Goal: Task Accomplishment & Management: Use online tool/utility

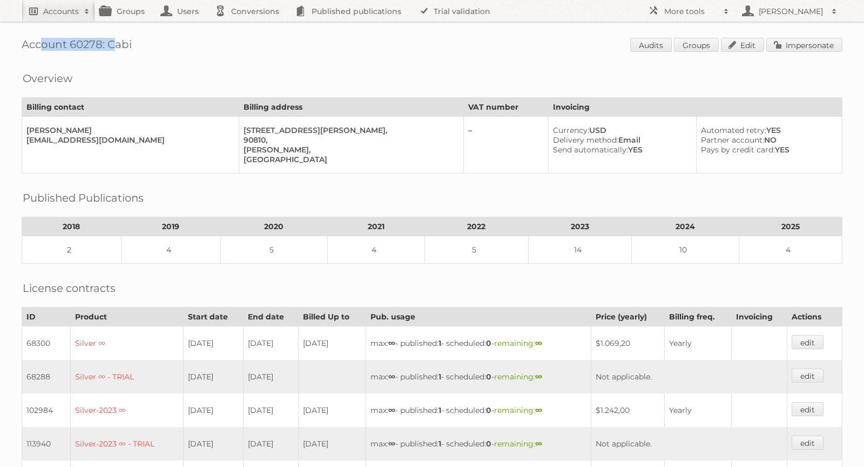
click at [73, 6] on h2 "Accounts" at bounding box center [61, 11] width 36 height 11
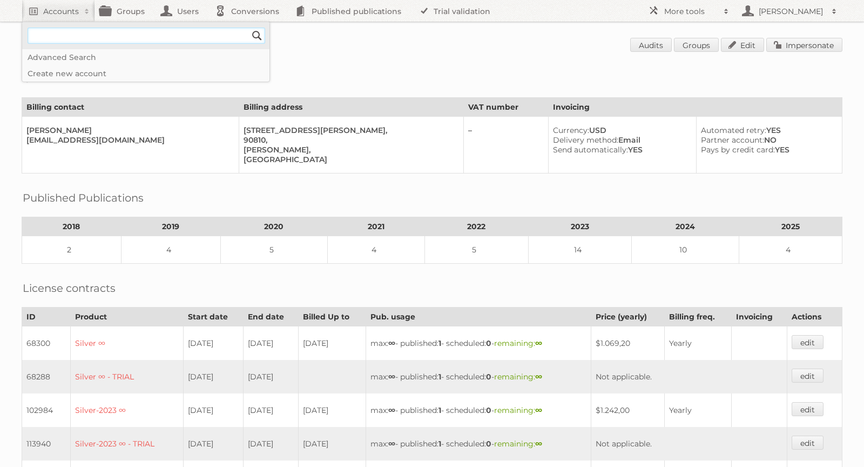
paste input"] "SBarle@delhaize.be"
type input"] "SBarle@delhaize.be"
click at [258, 33] on input "Search" at bounding box center [257, 36] width 16 height 16
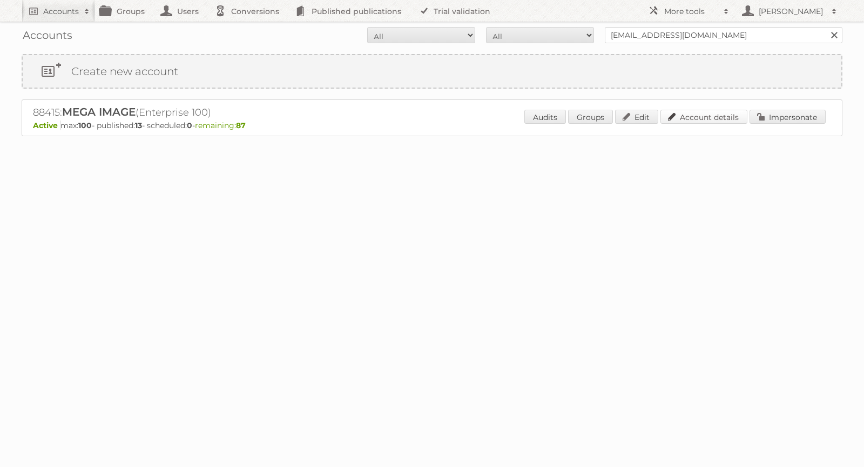
click at [703, 116] on link "Account details" at bounding box center [703, 117] width 87 height 14
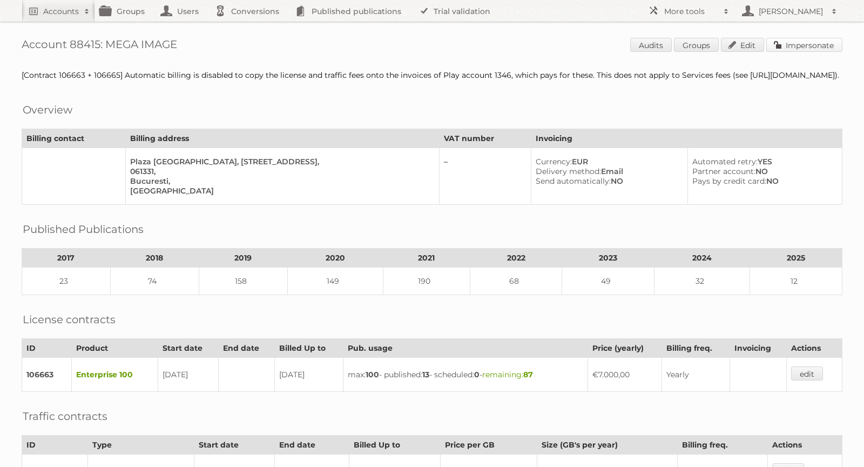
click at [796, 42] on link "Impersonate" at bounding box center [804, 45] width 76 height 14
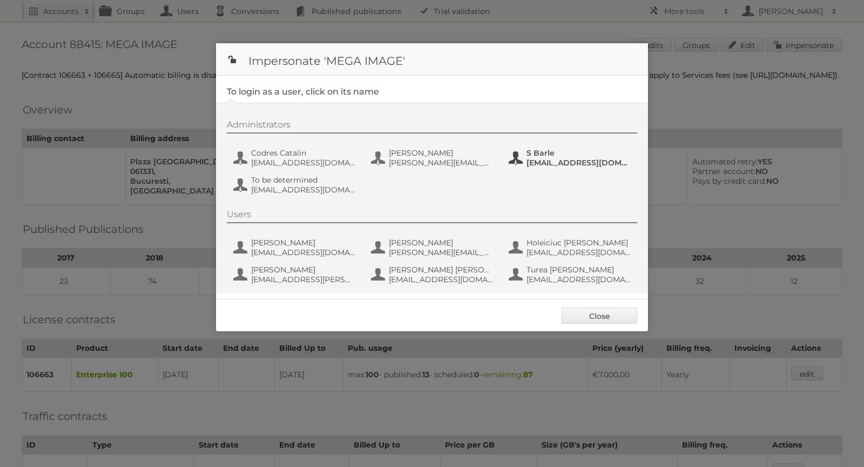
click at [533, 155] on span "S Barle" at bounding box center [578, 153] width 105 height 10
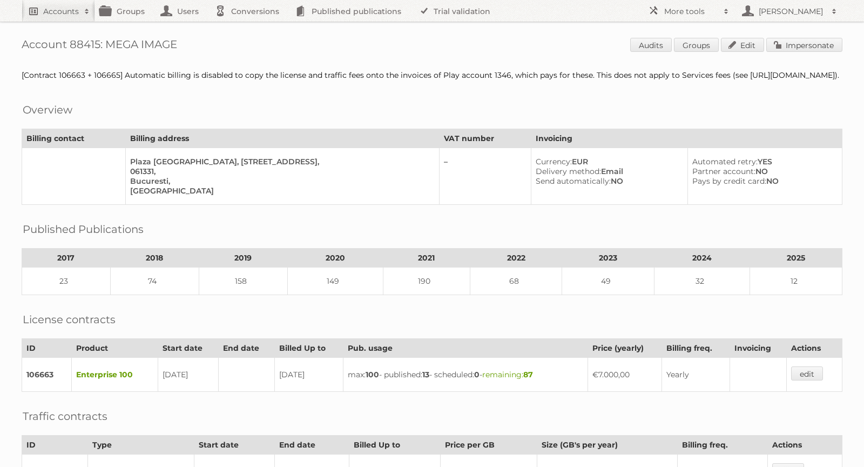
click at [60, 9] on h2 "Accounts" at bounding box center [61, 11] width 36 height 11
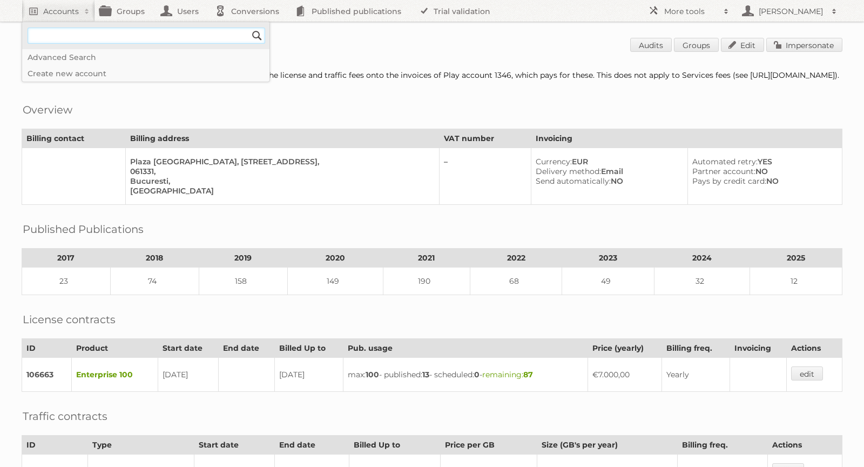
paste input"] "FTOMA@aholddelhaize.com"
type input"] "FTOMA@aholddelhaize.com"
click at [257, 33] on input "Search" at bounding box center [257, 36] width 16 height 16
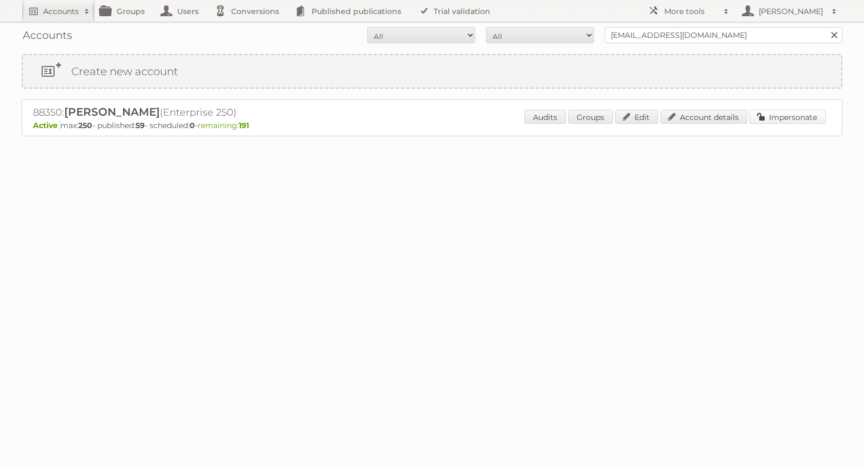
click at [776, 114] on link "Impersonate" at bounding box center [787, 117] width 76 height 14
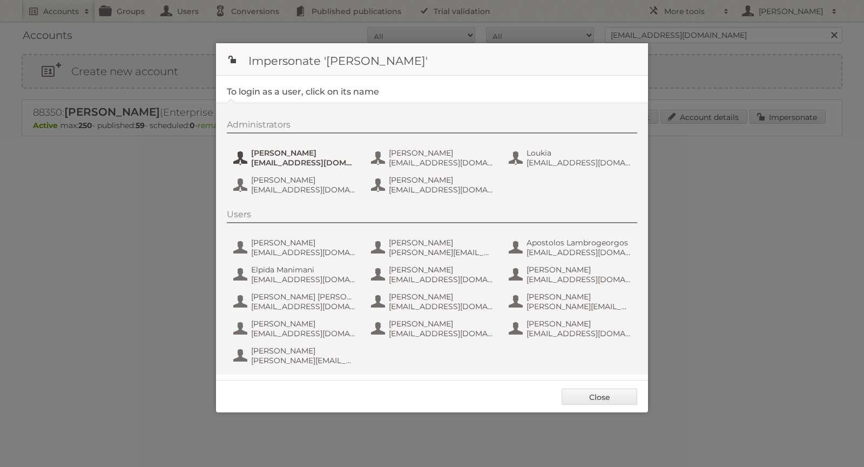
click at [285, 160] on span "FTOMA@aholddelhaize.com" at bounding box center [303, 163] width 105 height 10
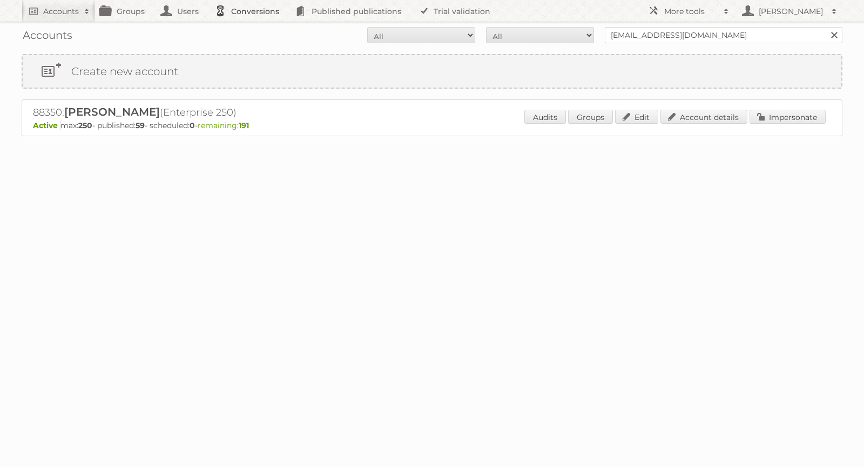
click at [259, 10] on link "Conversions" at bounding box center [249, 11] width 80 height 22
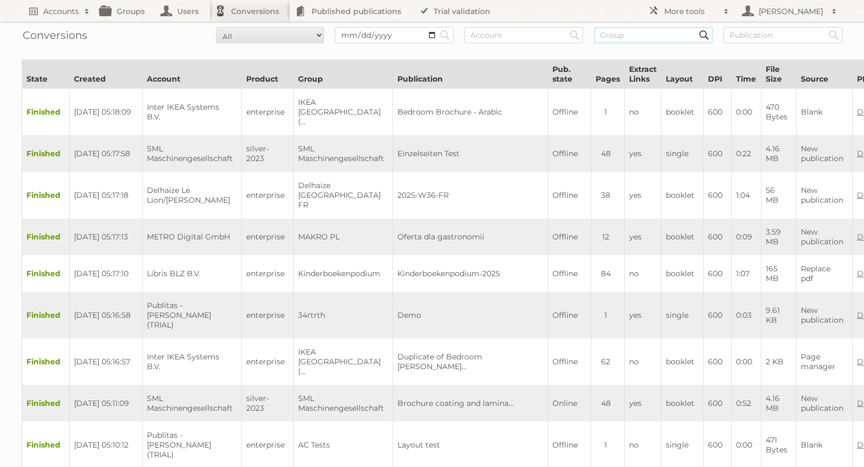
click at [617, 36] on input "text" at bounding box center [653, 35] width 119 height 16
type input "90263"
click at [437, 27] on input "Search" at bounding box center [445, 35] width 16 height 16
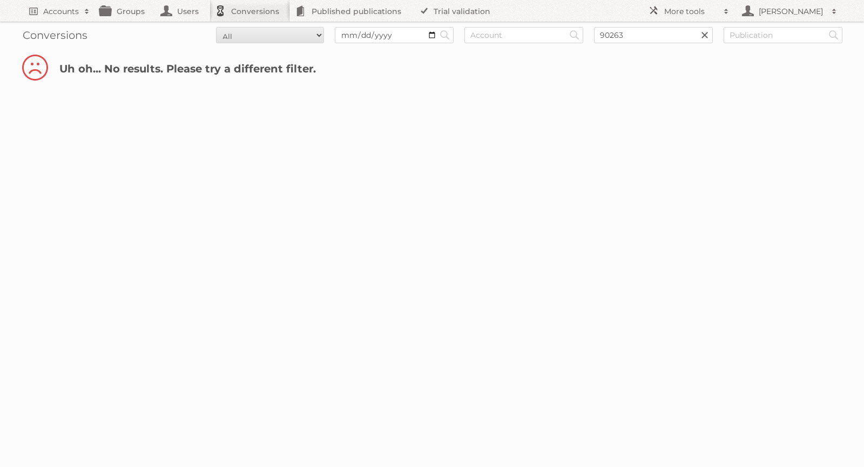
click at [708, 34] on link at bounding box center [705, 35] width 16 height 16
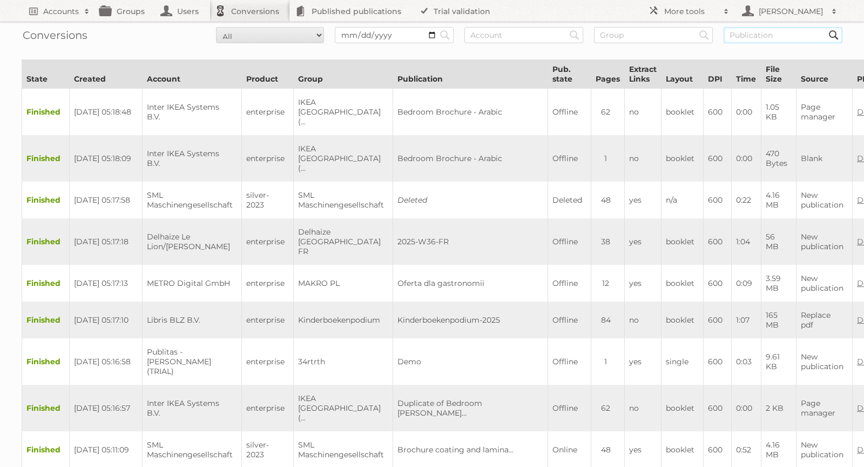
click at [756, 38] on input "text" at bounding box center [783, 35] width 119 height 16
type input "2320700"
click at [437, 27] on input "Search" at bounding box center [445, 35] width 16 height 16
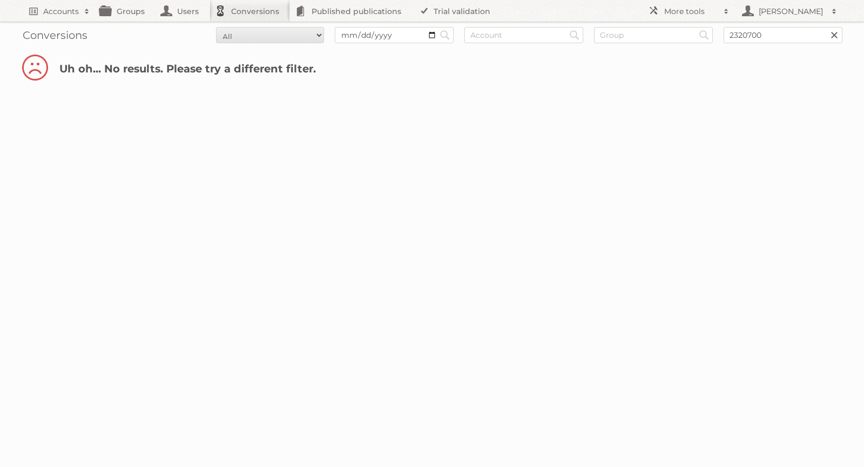
click at [838, 35] on link at bounding box center [834, 35] width 16 height 16
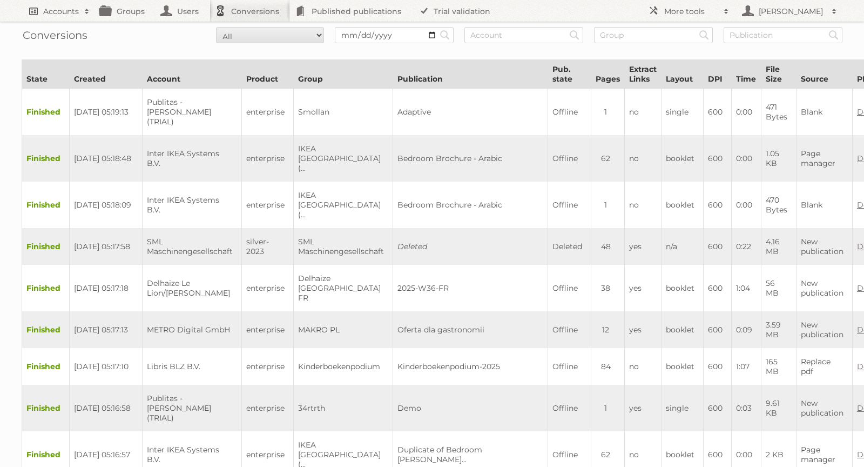
click at [51, 9] on h2 "Accounts" at bounding box center [61, 11] width 36 height 11
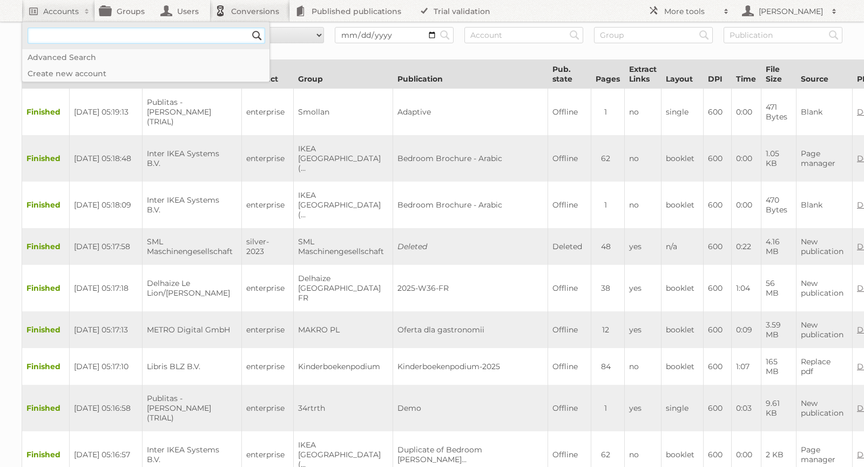
paste input"] "[EMAIL_ADDRESS][DOMAIN_NAME]"
type input"] "[EMAIL_ADDRESS][DOMAIN_NAME]"
click at [253, 33] on input "Search" at bounding box center [257, 36] width 16 height 16
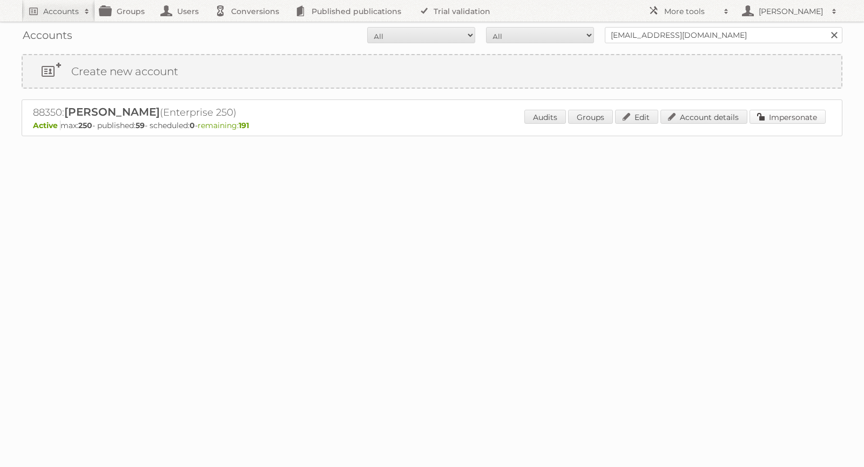
click at [774, 116] on link "Impersonate" at bounding box center [787, 117] width 76 height 14
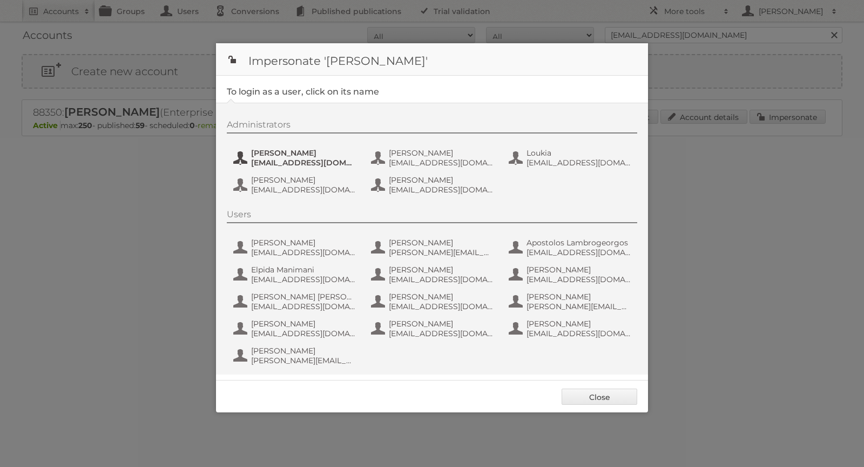
click at [313, 158] on span "FTOMA@aholddelhaize.com" at bounding box center [303, 163] width 105 height 10
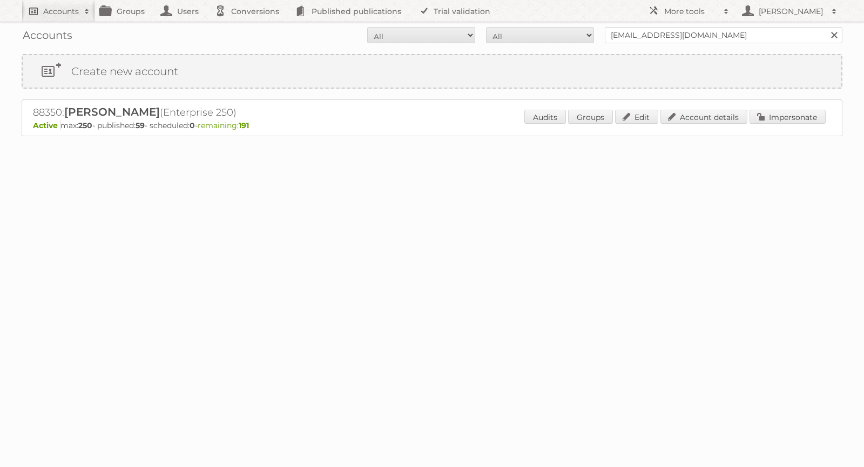
click at [65, 9] on h2 "Accounts" at bounding box center [61, 11] width 36 height 11
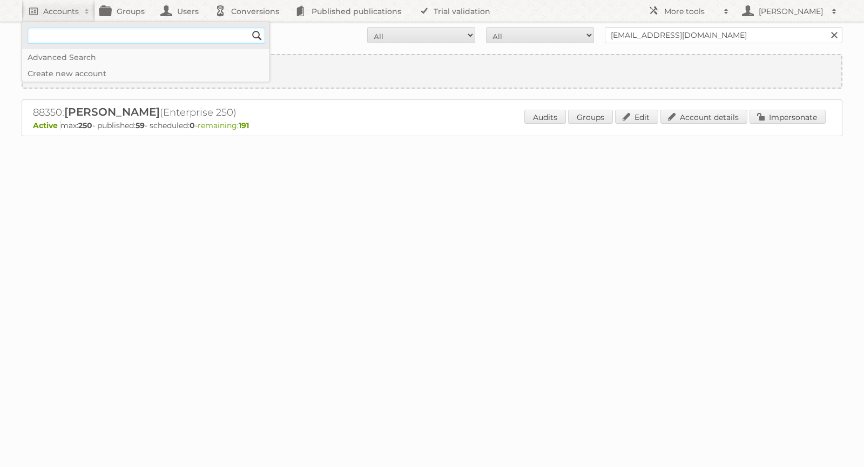
click at [59, 35] on input"] "text" at bounding box center [147, 36] width 238 height 16
paste input"] "SAdina@delhaize.be"
type input"] "SAdina@delhaize.be"
click at [255, 36] on input "Search" at bounding box center [257, 36] width 16 height 16
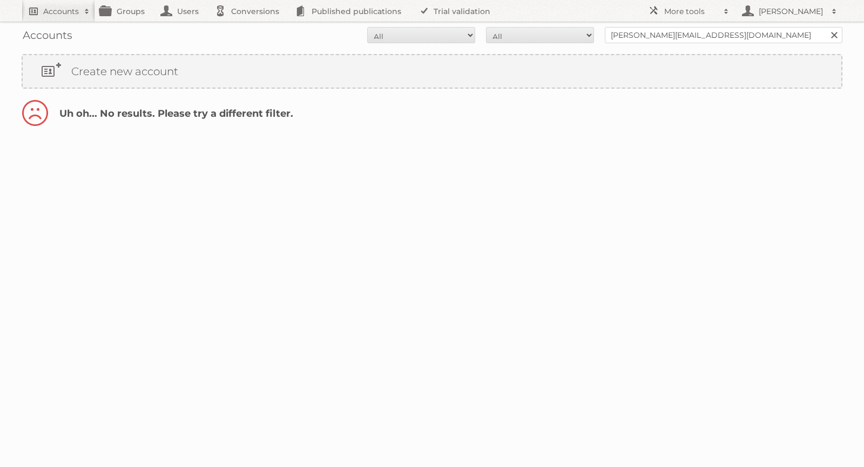
click at [44, 10] on h2 "Accounts" at bounding box center [61, 11] width 36 height 11
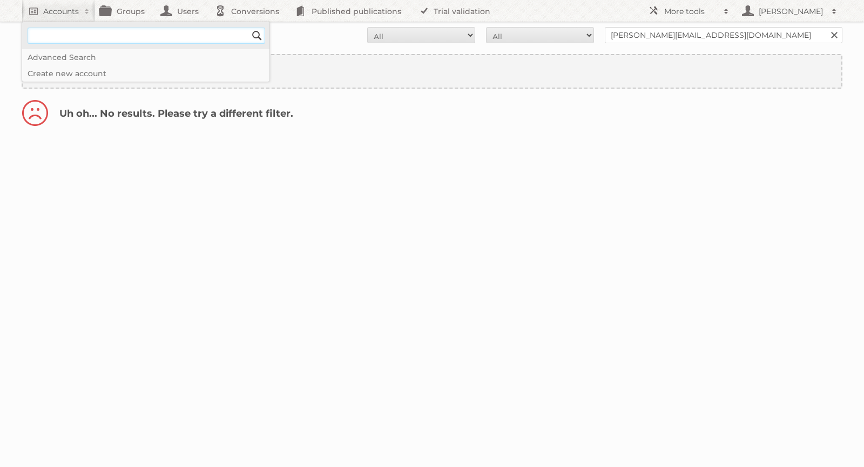
paste input"] "[PERSON_NAME][EMAIL_ADDRESS][DOMAIN_NAME]"
click at [44, 33] on input"] "[PERSON_NAME][EMAIL_ADDRESS][DOMAIN_NAME]" at bounding box center [147, 36] width 238 height 16
click at [58, 36] on input"] "SAdina@delhaize.be" at bounding box center [147, 36] width 238 height 16
click at [112, 35] on input"] "SAdina@delhaize.be" at bounding box center [147, 36] width 238 height 16
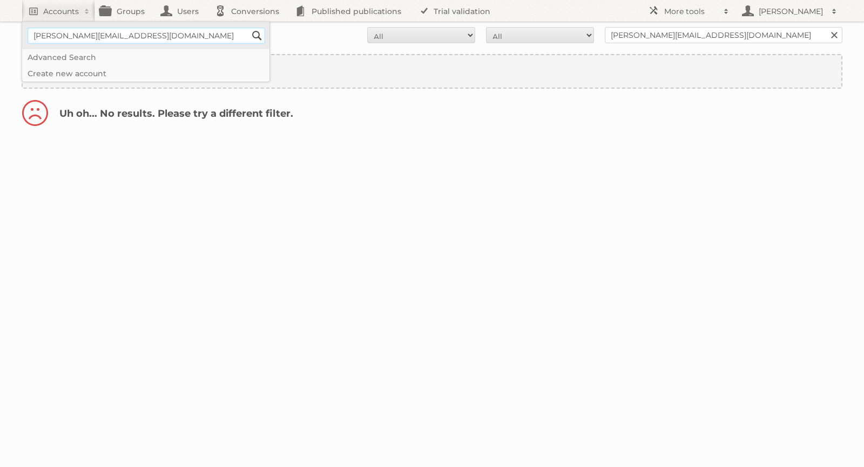
click at [112, 35] on input"] "SAdina@delhaize.be" at bounding box center [147, 36] width 238 height 16
paste input"] "BBalazs"
type input"] "[EMAIL_ADDRESS][DOMAIN_NAME]"
click at [254, 33] on input "Search" at bounding box center [257, 36] width 16 height 16
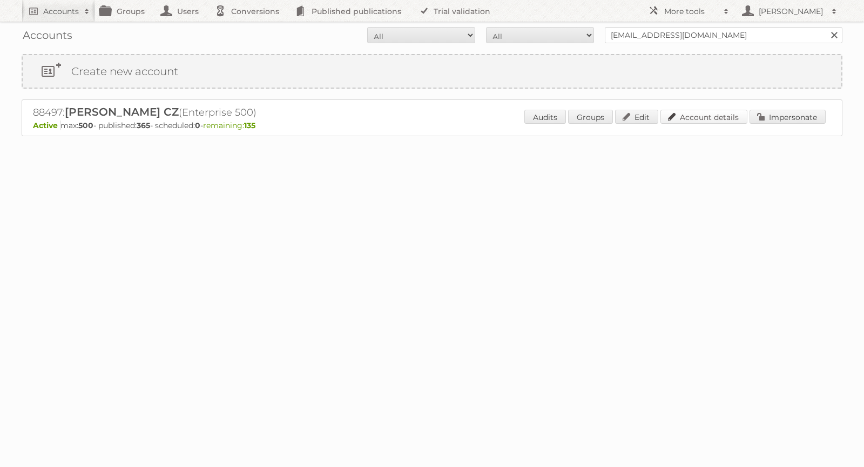
click at [722, 118] on link "Account details" at bounding box center [703, 117] width 87 height 14
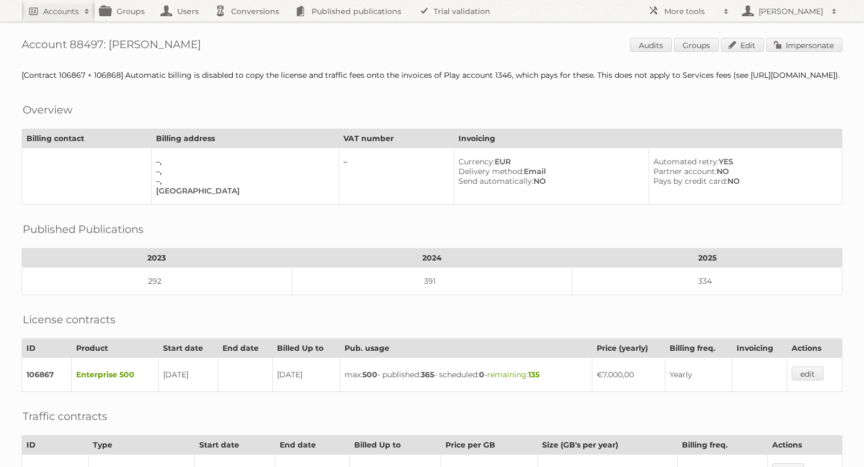
click at [800, 53] on span "Audits Groups Edit Impersonate" at bounding box center [736, 46] width 212 height 16
click at [802, 47] on link "Impersonate" at bounding box center [804, 45] width 76 height 14
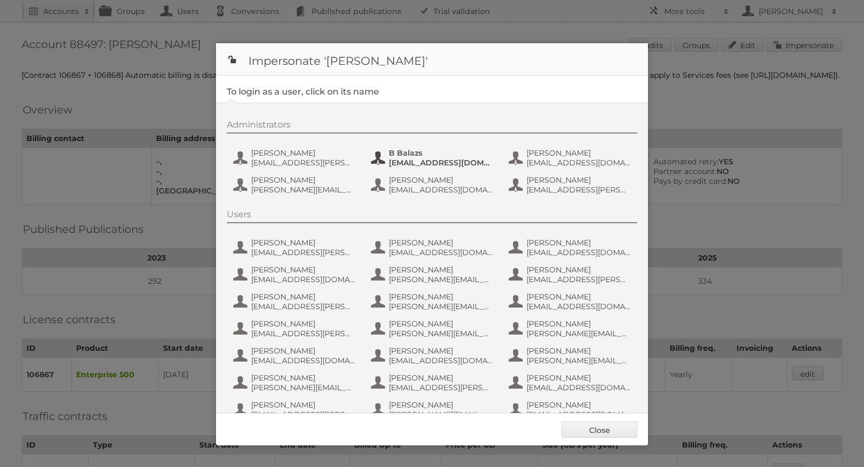
click at [424, 153] on span "B Balazs" at bounding box center [441, 153] width 105 height 10
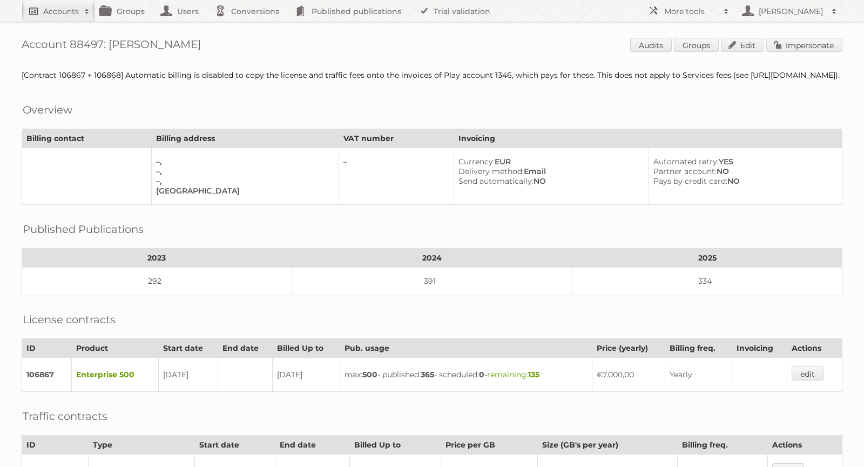
click at [44, 8] on h2 "Accounts" at bounding box center [61, 11] width 36 height 11
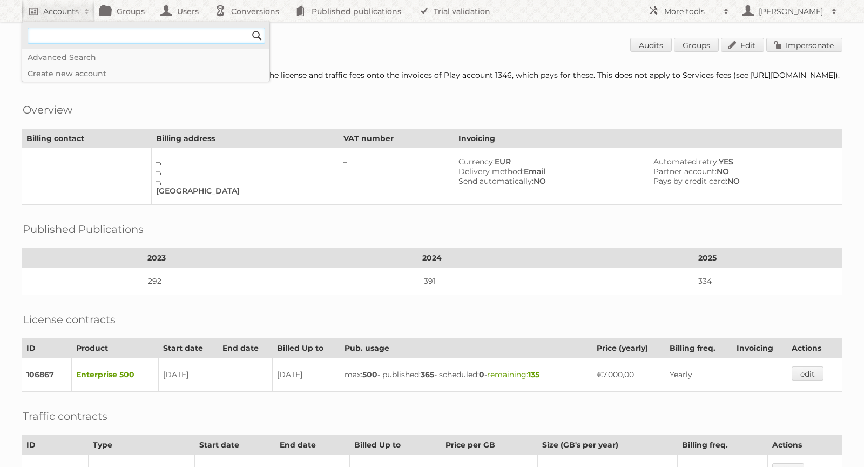
paste input"] "[PERSON_NAME][EMAIL_ADDRESS][DOMAIN_NAME]"
type input"] "[PERSON_NAME][EMAIL_ADDRESS][DOMAIN_NAME]"
click at [256, 32] on input "Search" at bounding box center [257, 36] width 16 height 16
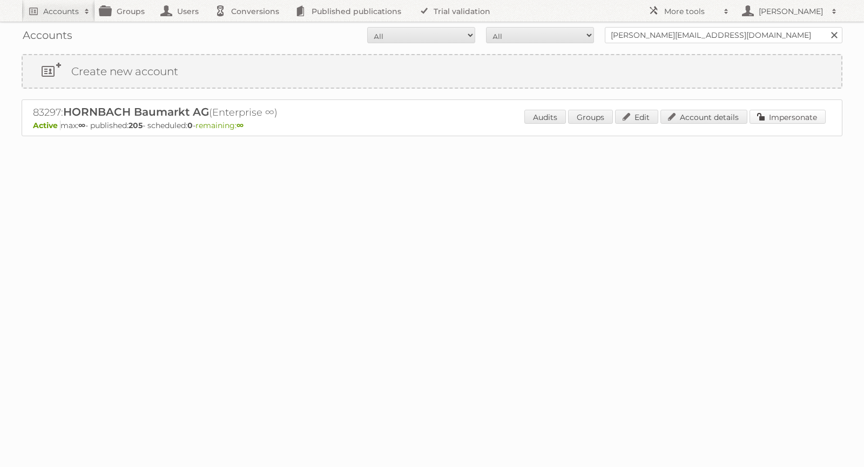
click at [782, 121] on link "Impersonate" at bounding box center [787, 117] width 76 height 14
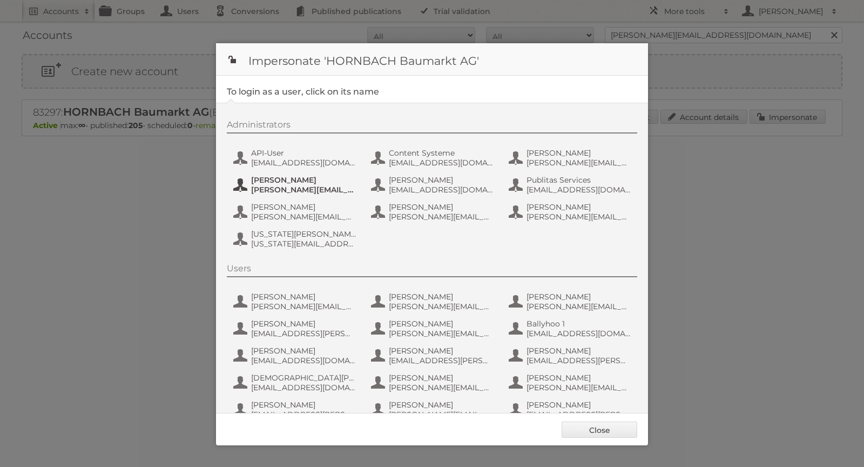
click at [300, 190] on span "[PERSON_NAME][EMAIL_ADDRESS][DOMAIN_NAME]" at bounding box center [303, 190] width 105 height 10
